Goal: Task Accomplishment & Management: Complete application form

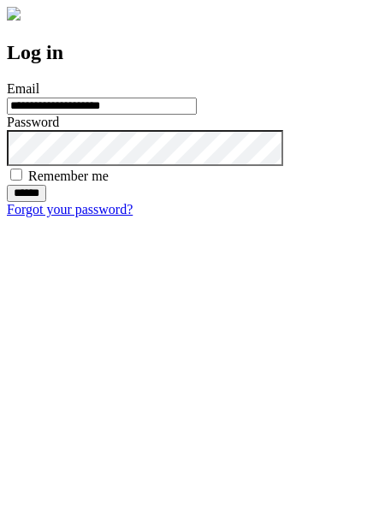
type input "**********"
click at [46, 202] on input "******" at bounding box center [26, 193] width 39 height 17
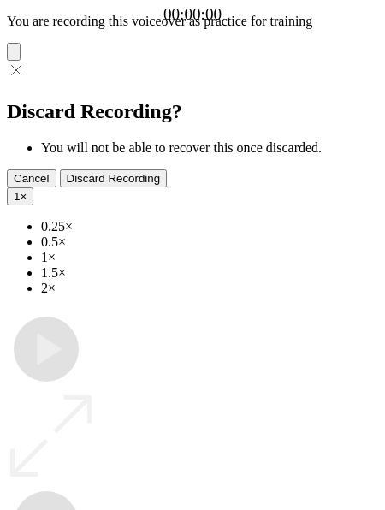
type input "**********"
